Goal: Information Seeking & Learning: Understand process/instructions

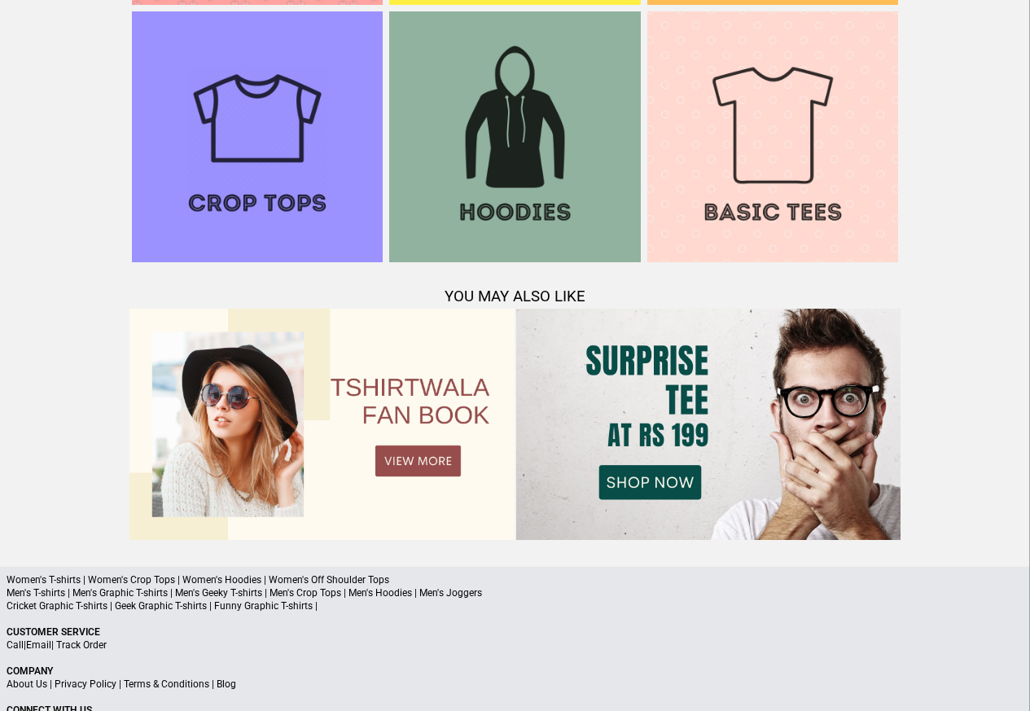
scroll to position [1571, 0]
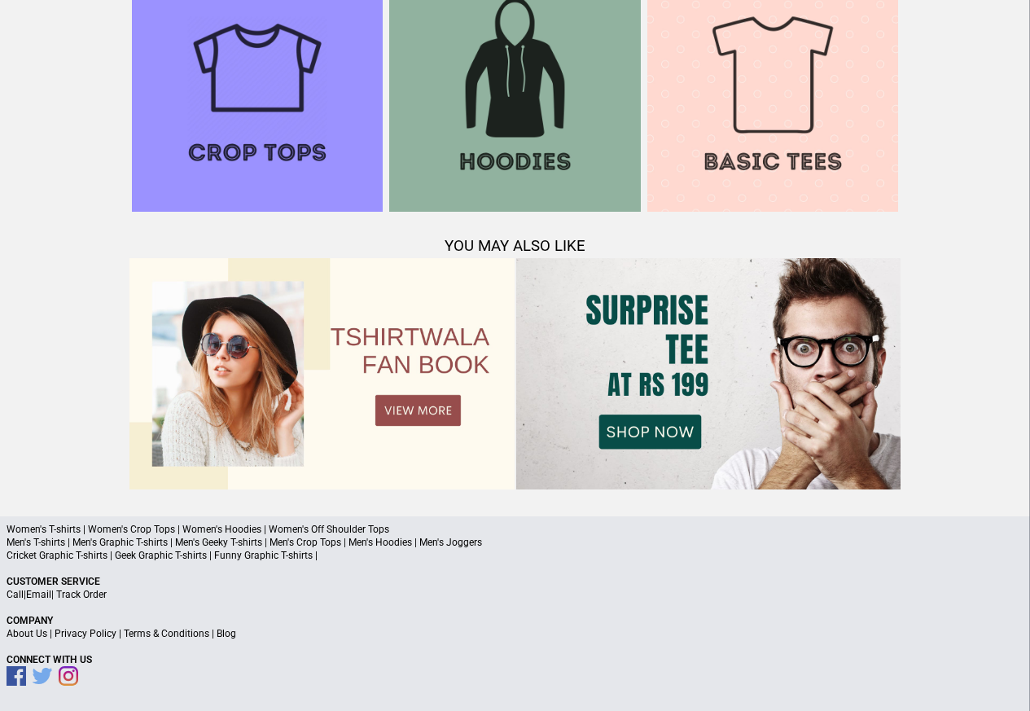
click at [147, 635] on link "Terms & Conditions" at bounding box center [166, 633] width 85 height 11
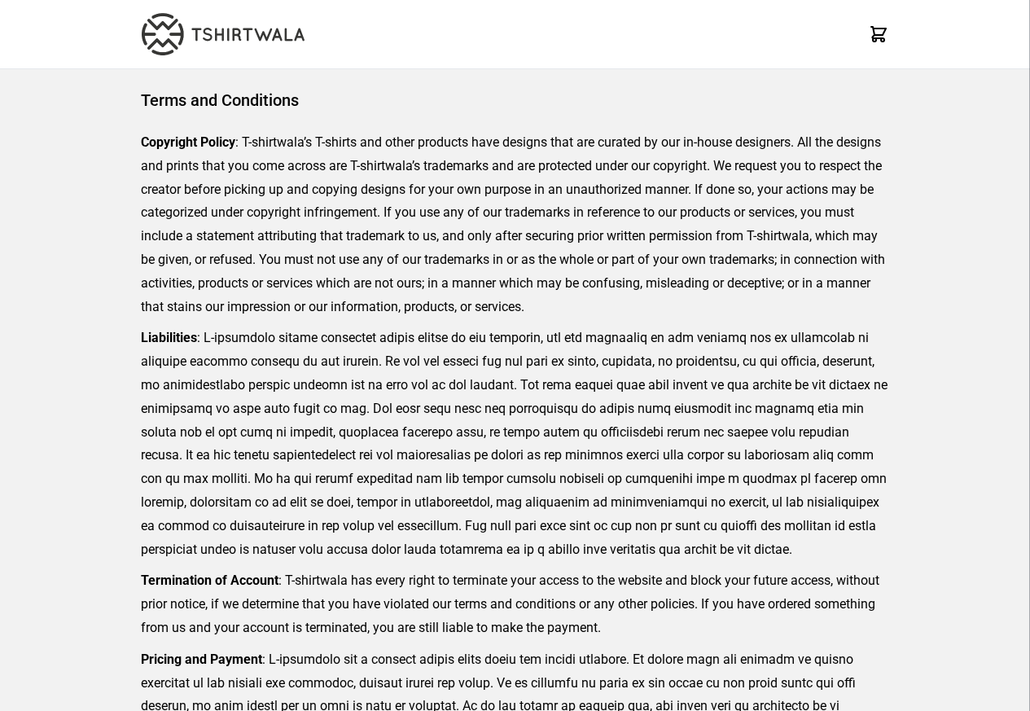
scroll to position [375, 0]
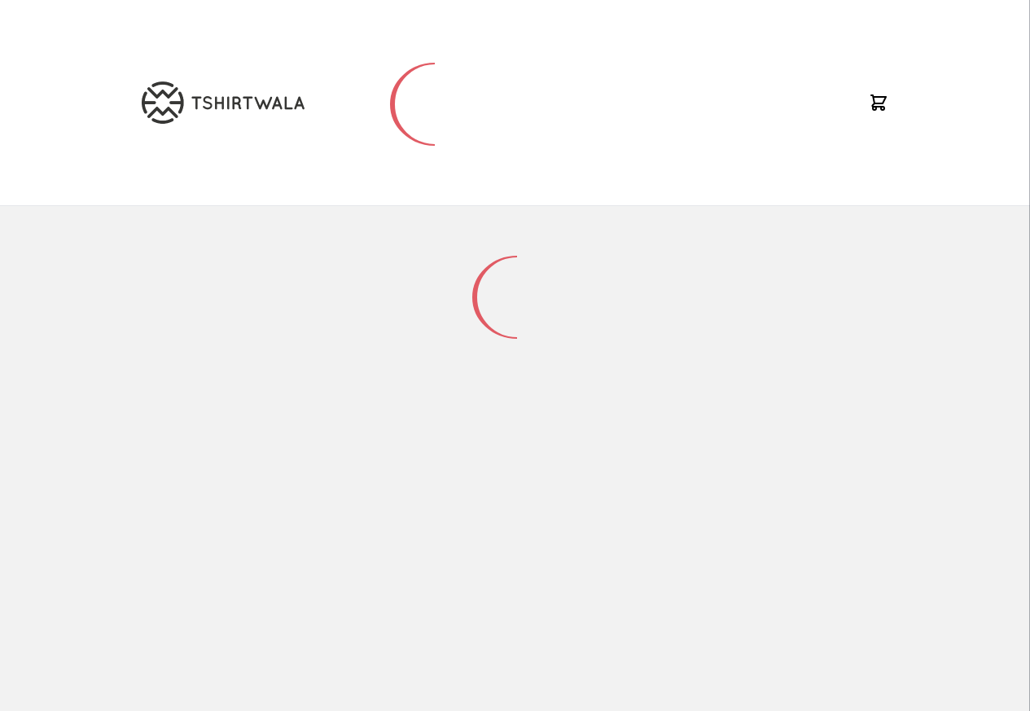
scroll to position [213, 0]
